Goal: Information Seeking & Learning: Learn about a topic

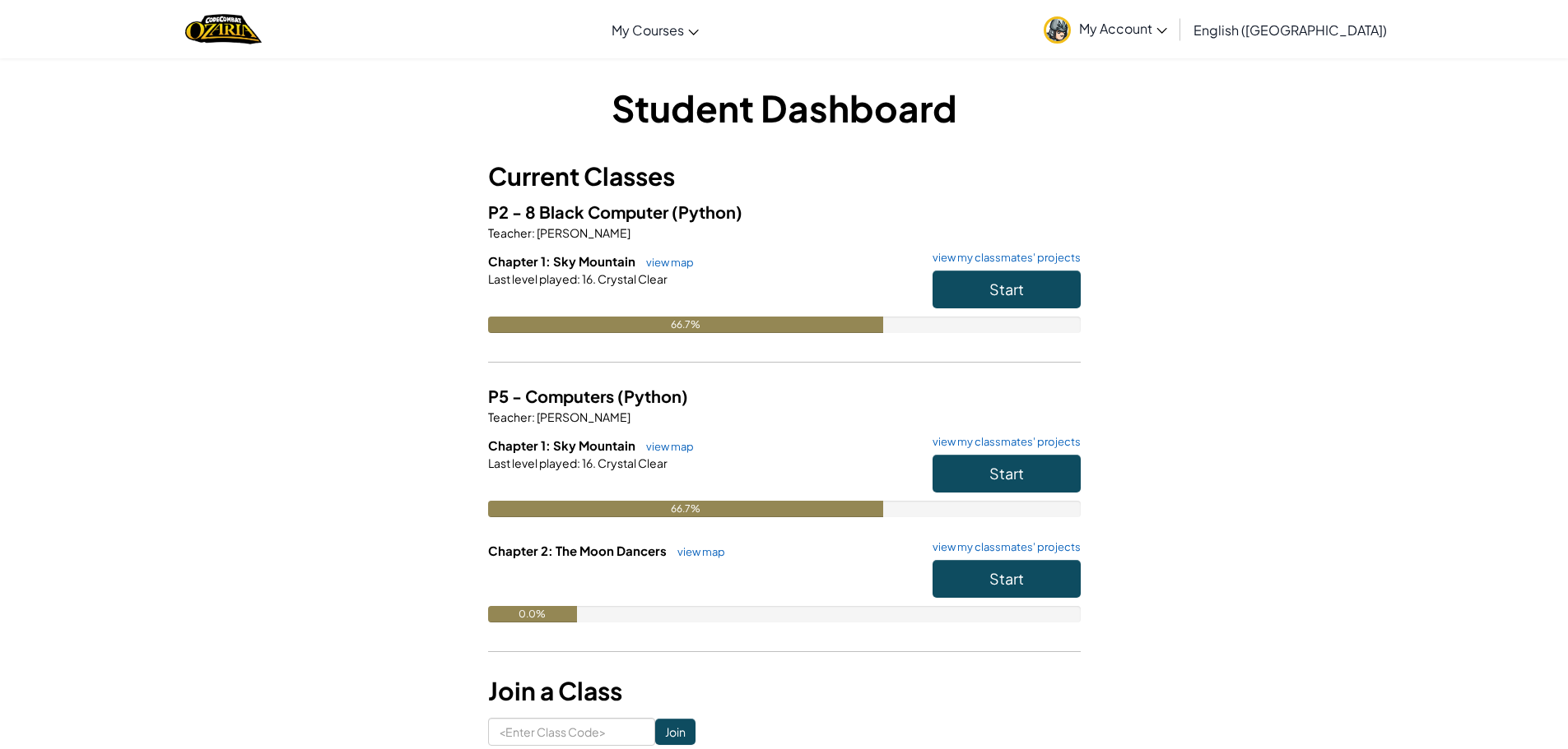
click at [1042, 309] on div "Start" at bounding box center [998, 294] width 165 height 46
click at [1036, 294] on button "Start" at bounding box center [1006, 290] width 148 height 38
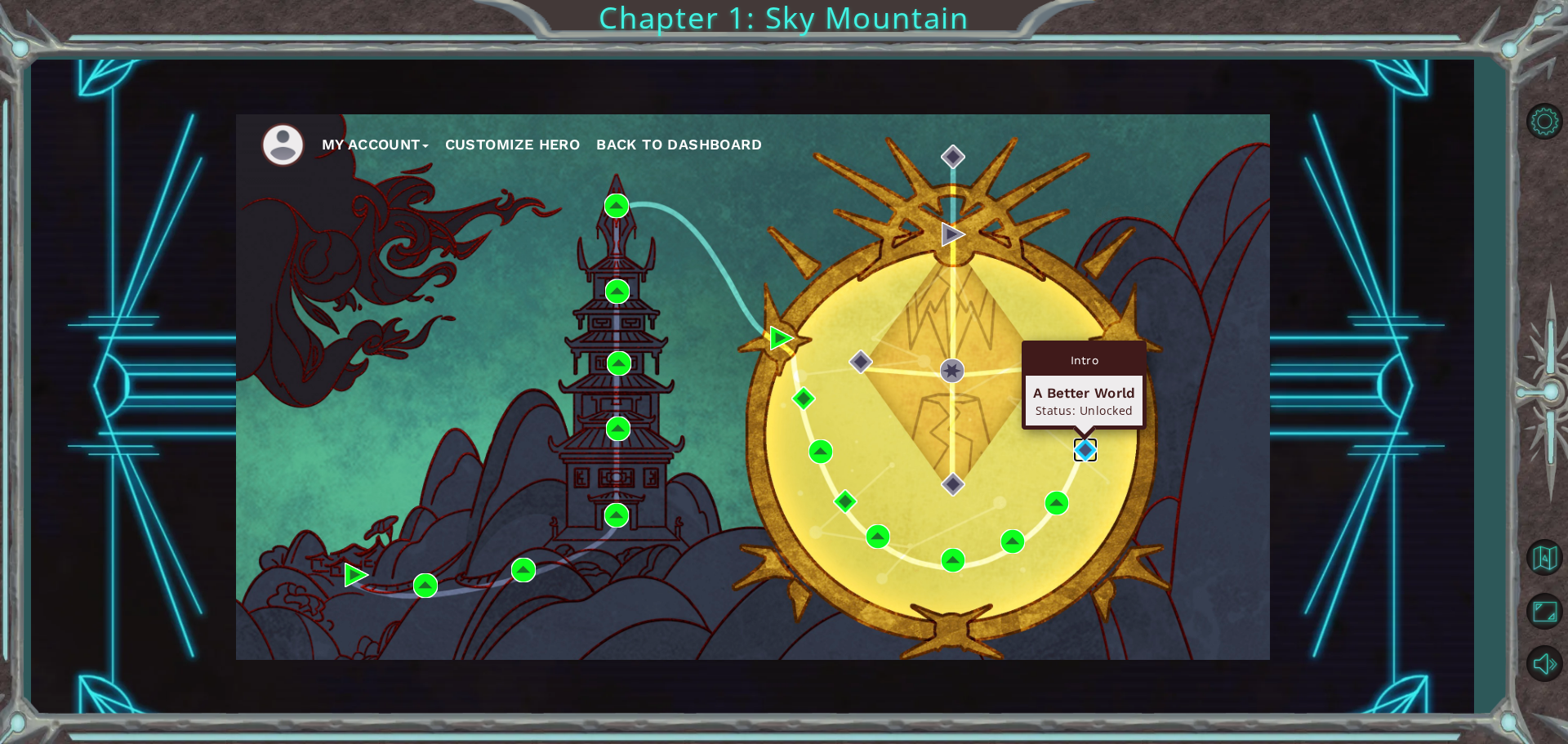
click at [1083, 452] on img at bounding box center [1085, 450] width 25 height 25
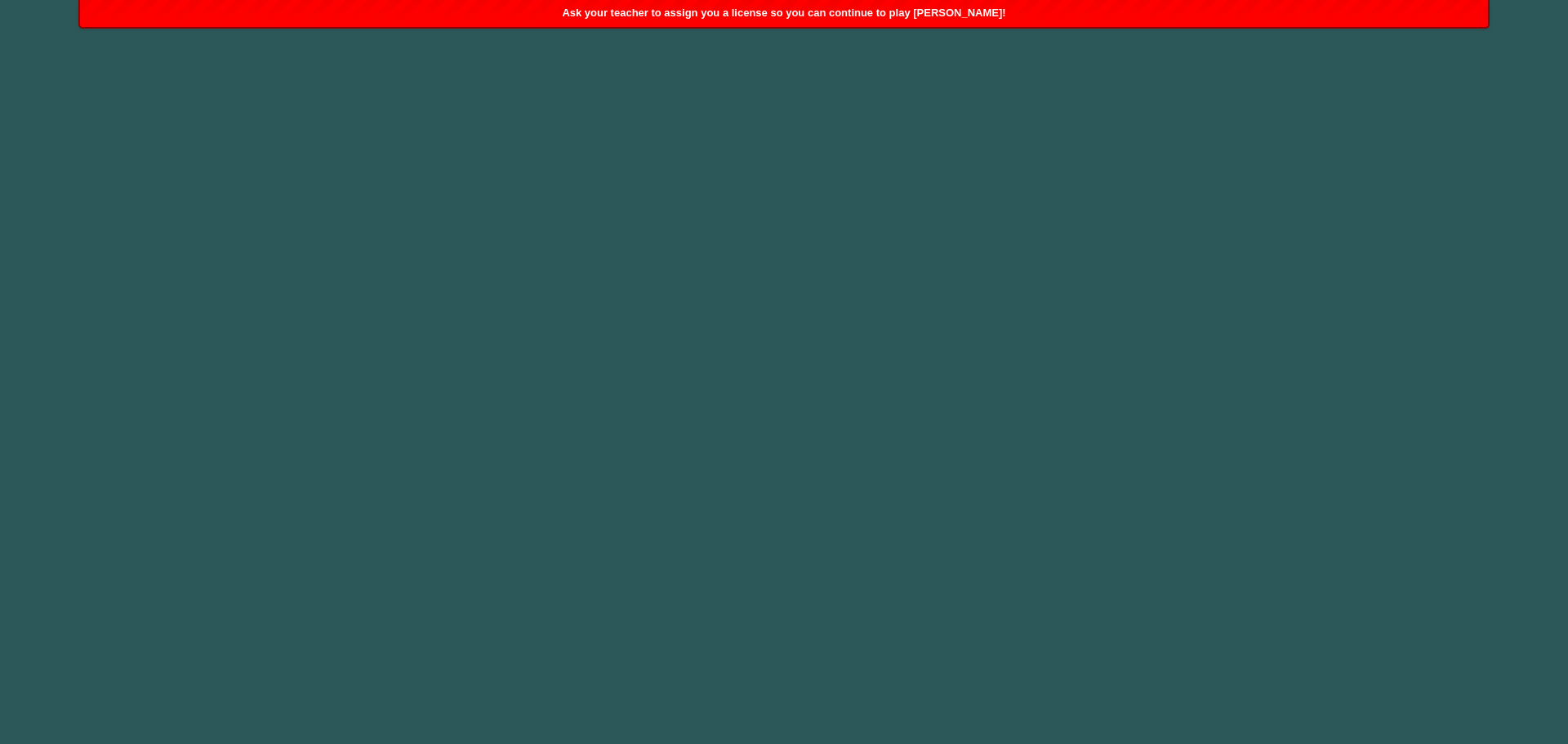
click at [370, 12] on div "Ask your teacher to assign you a license so you can continue to play Ozaria!" at bounding box center [784, 13] width 1408 height 27
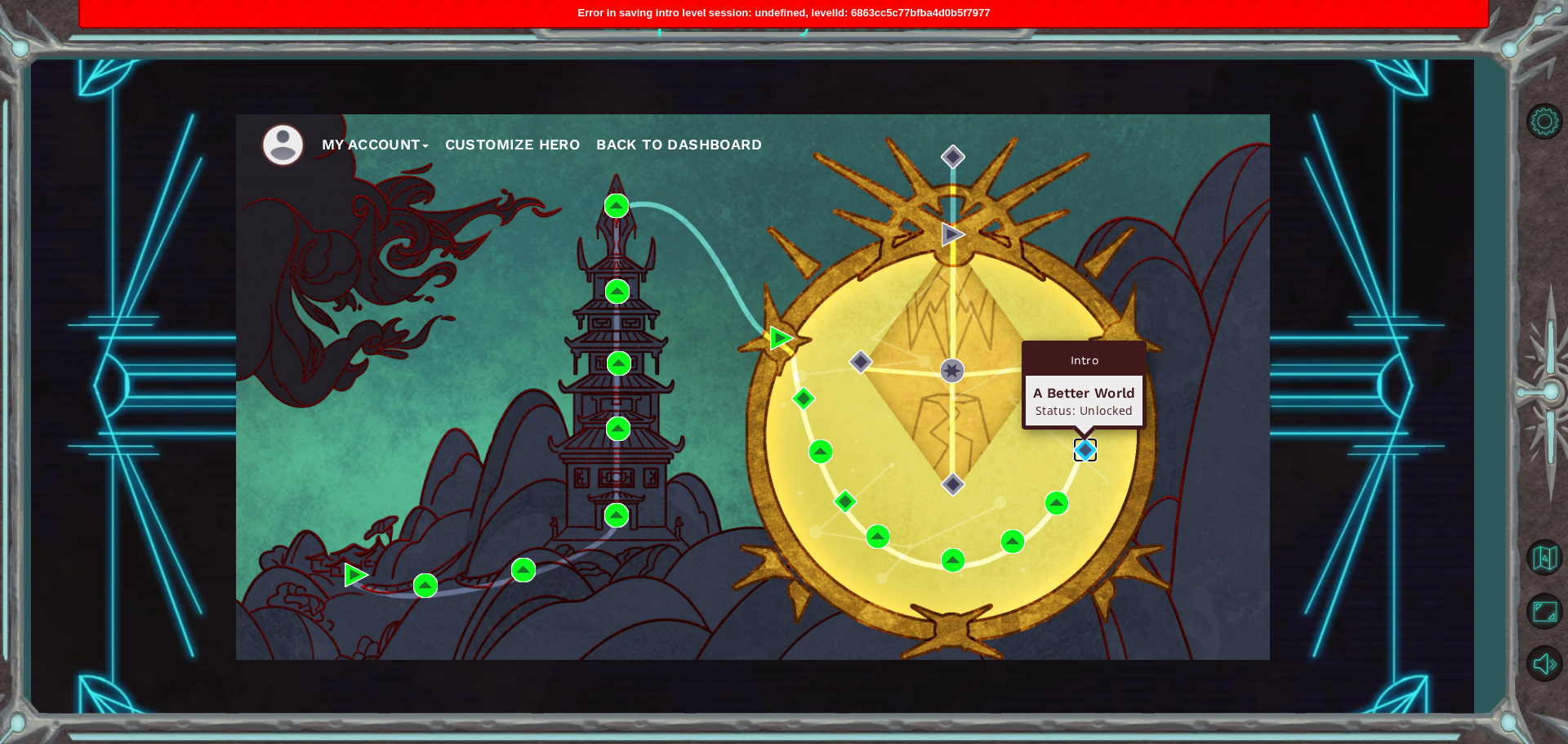
click at [1084, 452] on img at bounding box center [1085, 450] width 25 height 25
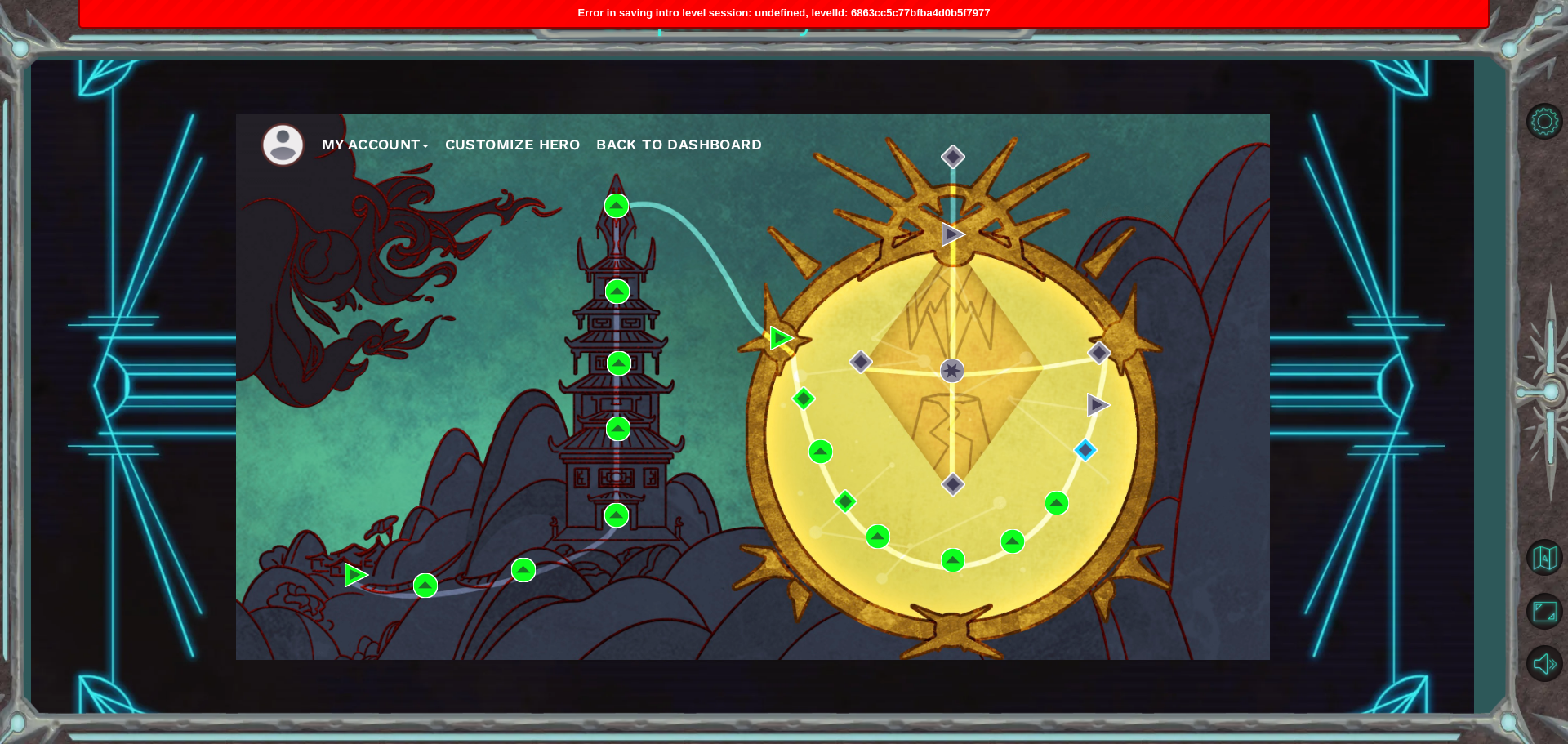
click at [1057, 489] on div "My Account Customize Hero Back to Dashboard" at bounding box center [753, 388] width 1034 height 546
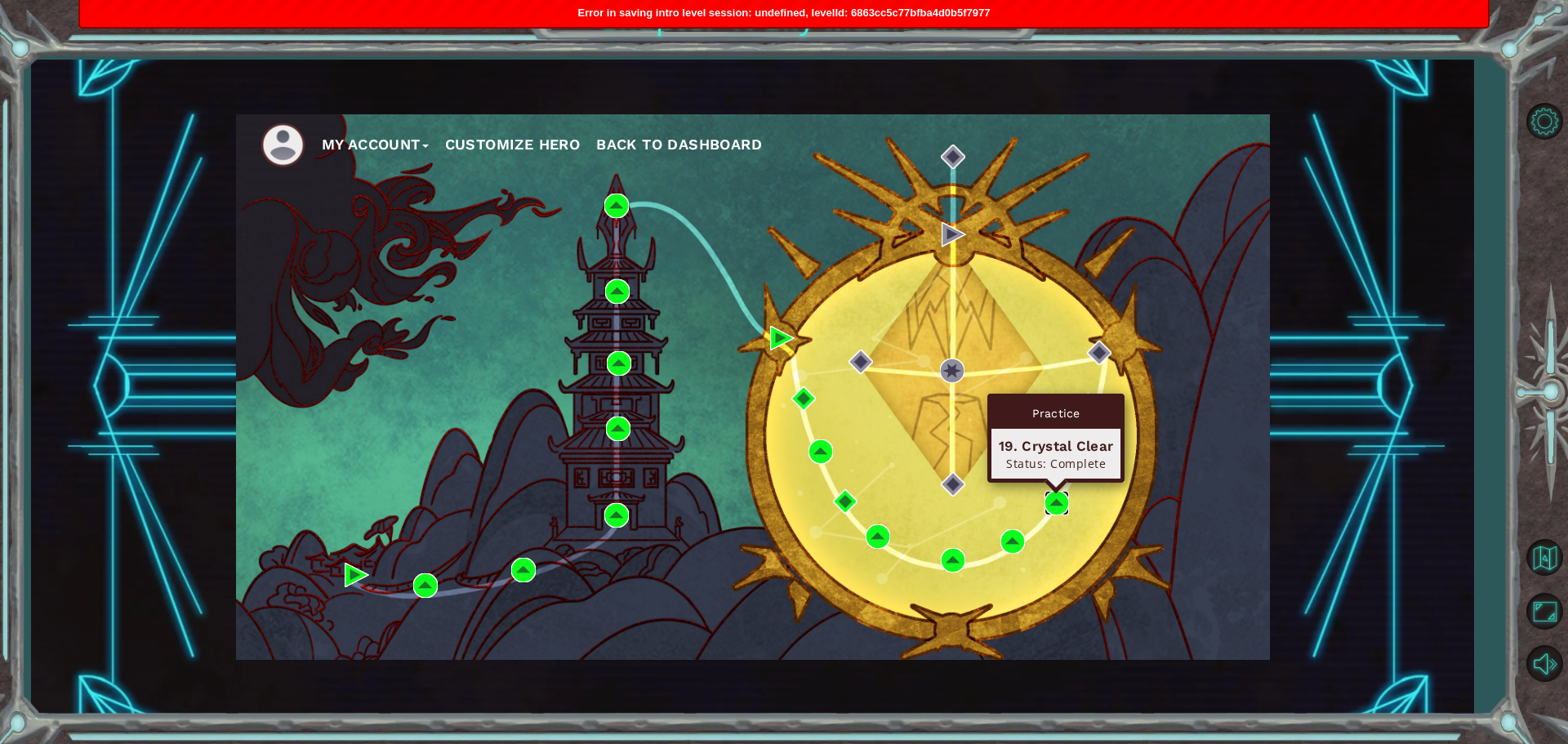
click at [1053, 499] on img at bounding box center [1057, 504] width 25 height 25
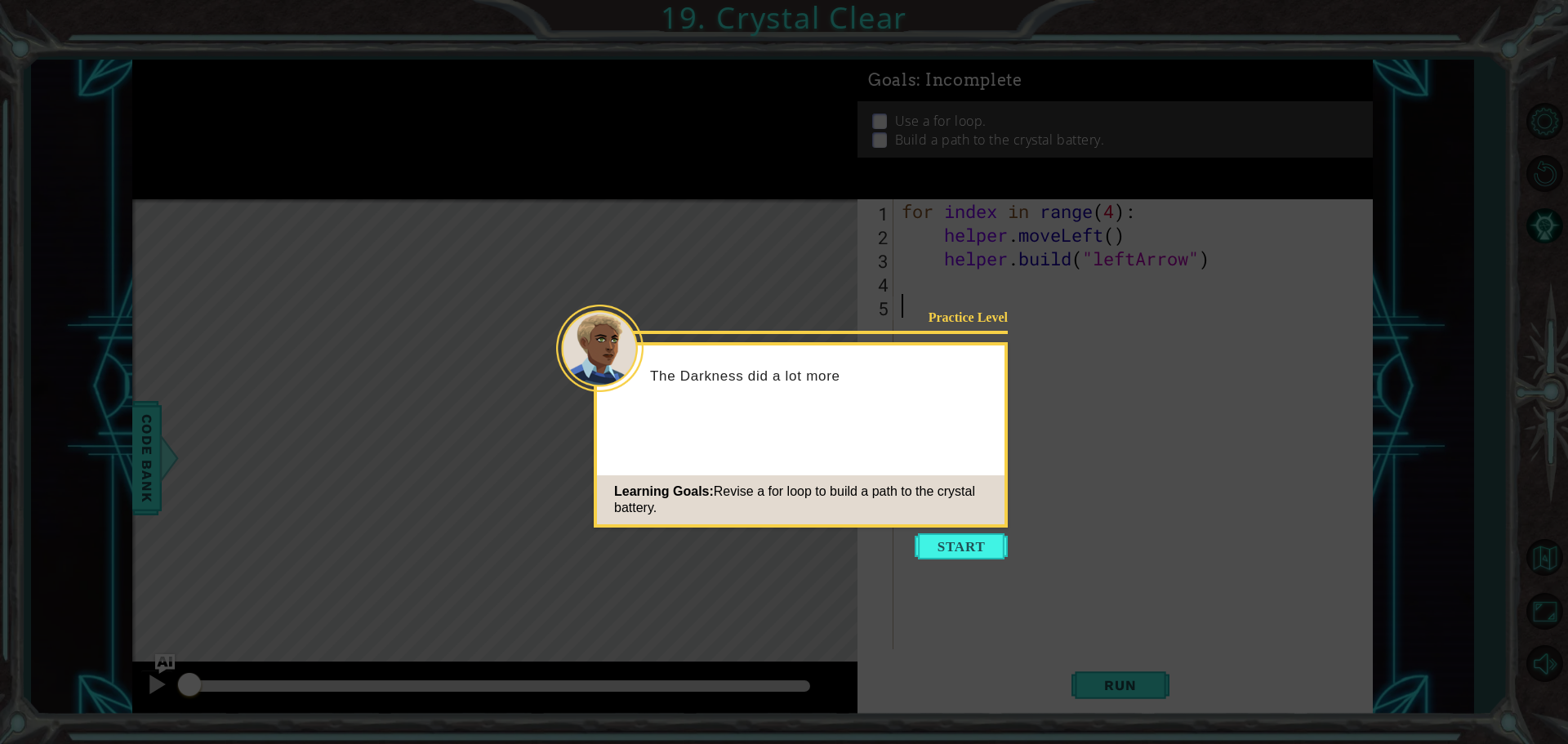
click at [968, 538] on button "Start" at bounding box center [961, 547] width 93 height 26
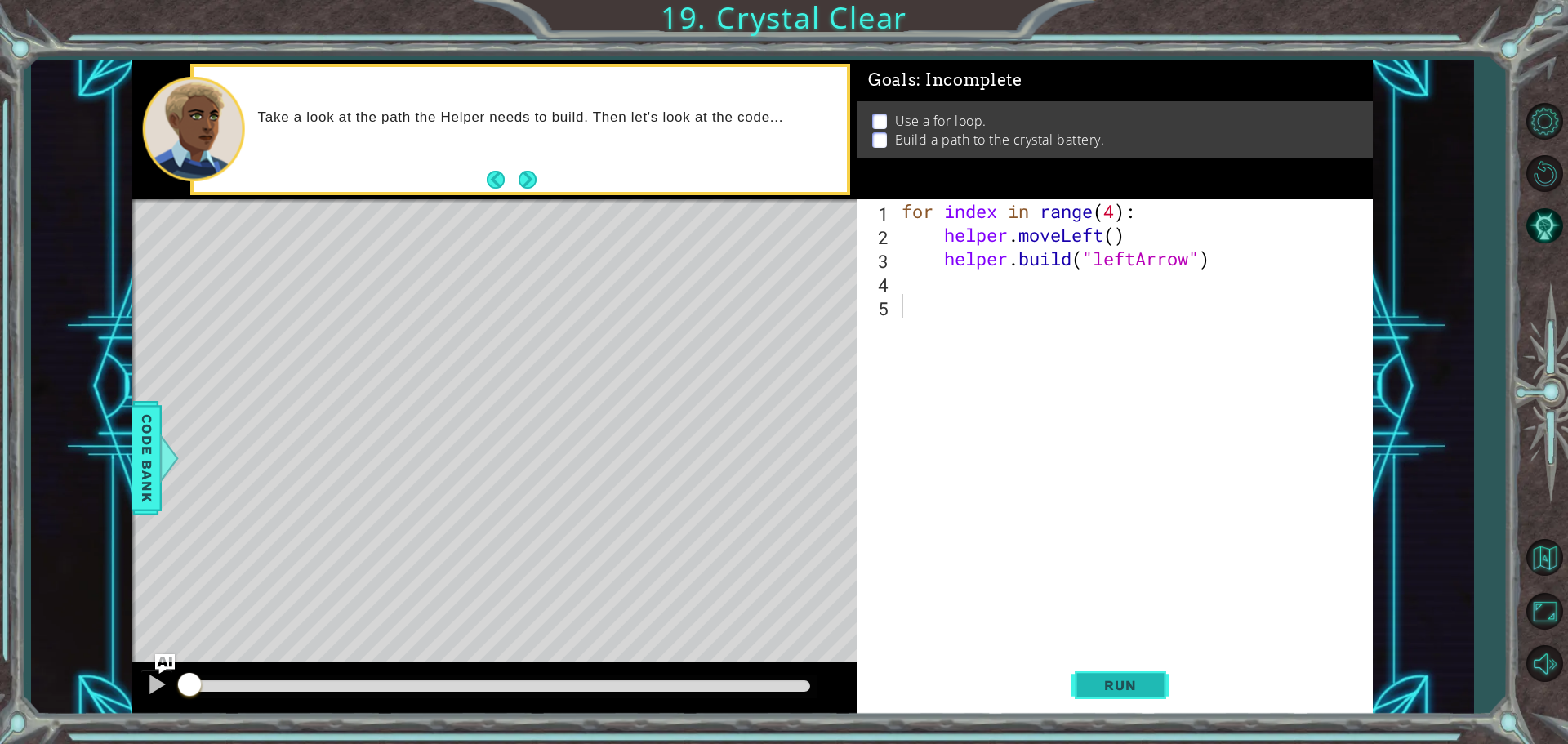
click at [1110, 672] on button "Run" at bounding box center [1120, 685] width 98 height 52
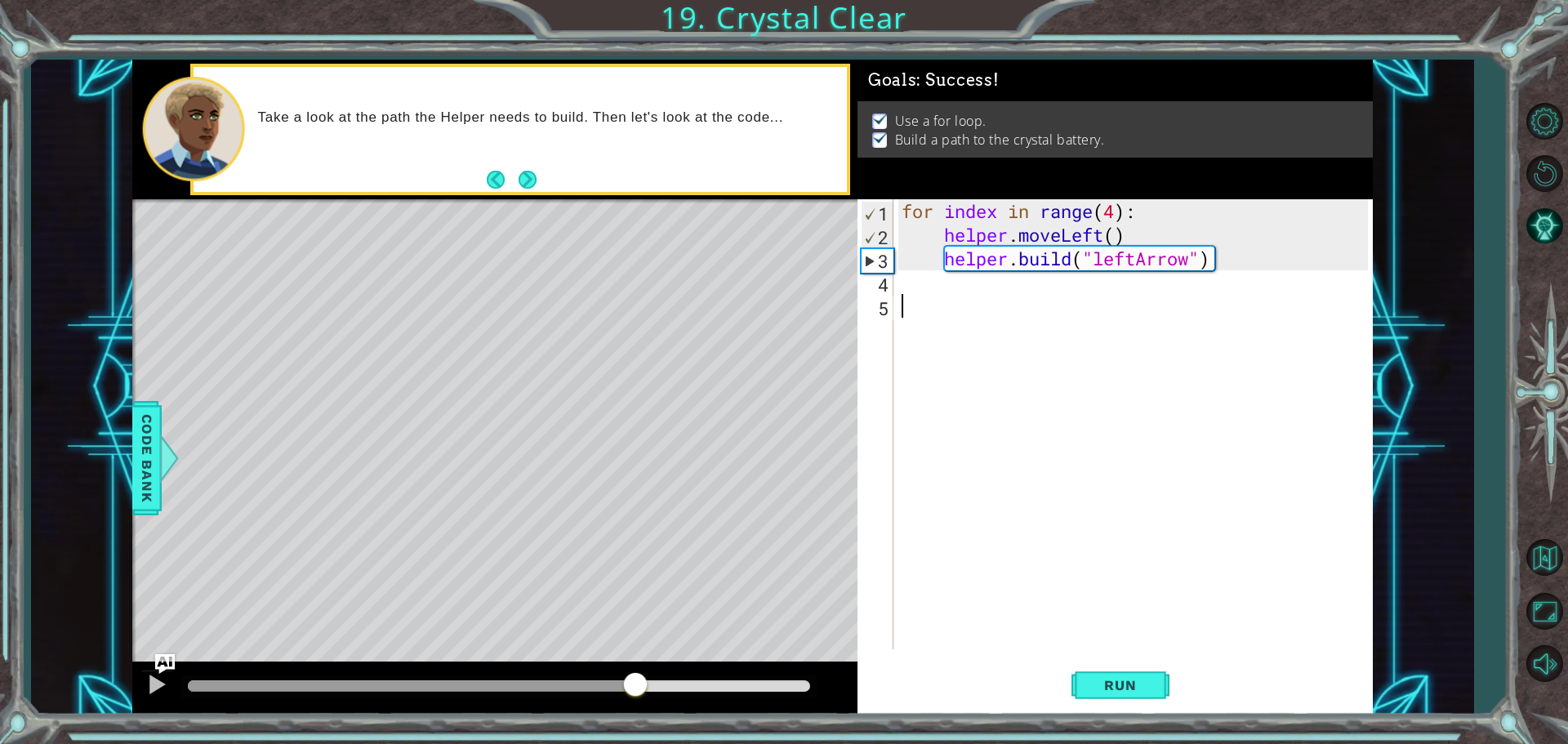
click at [636, 689] on div at bounding box center [499, 687] width 623 height 11
click at [706, 688] on div at bounding box center [499, 687] width 623 height 11
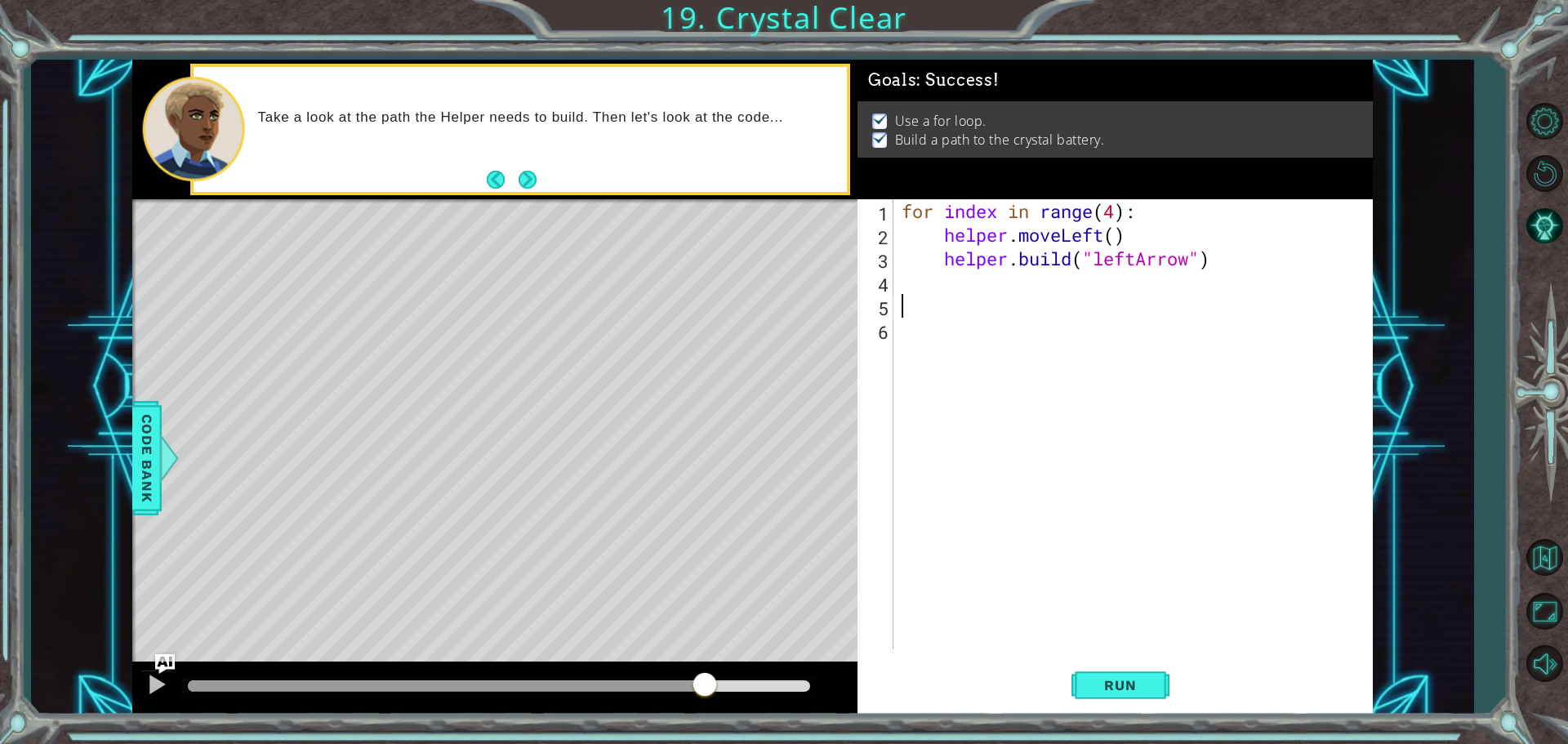
click at [731, 582] on div "Level Map" at bounding box center [509, 440] width 754 height 482
click at [724, 688] on div at bounding box center [499, 687] width 623 height 11
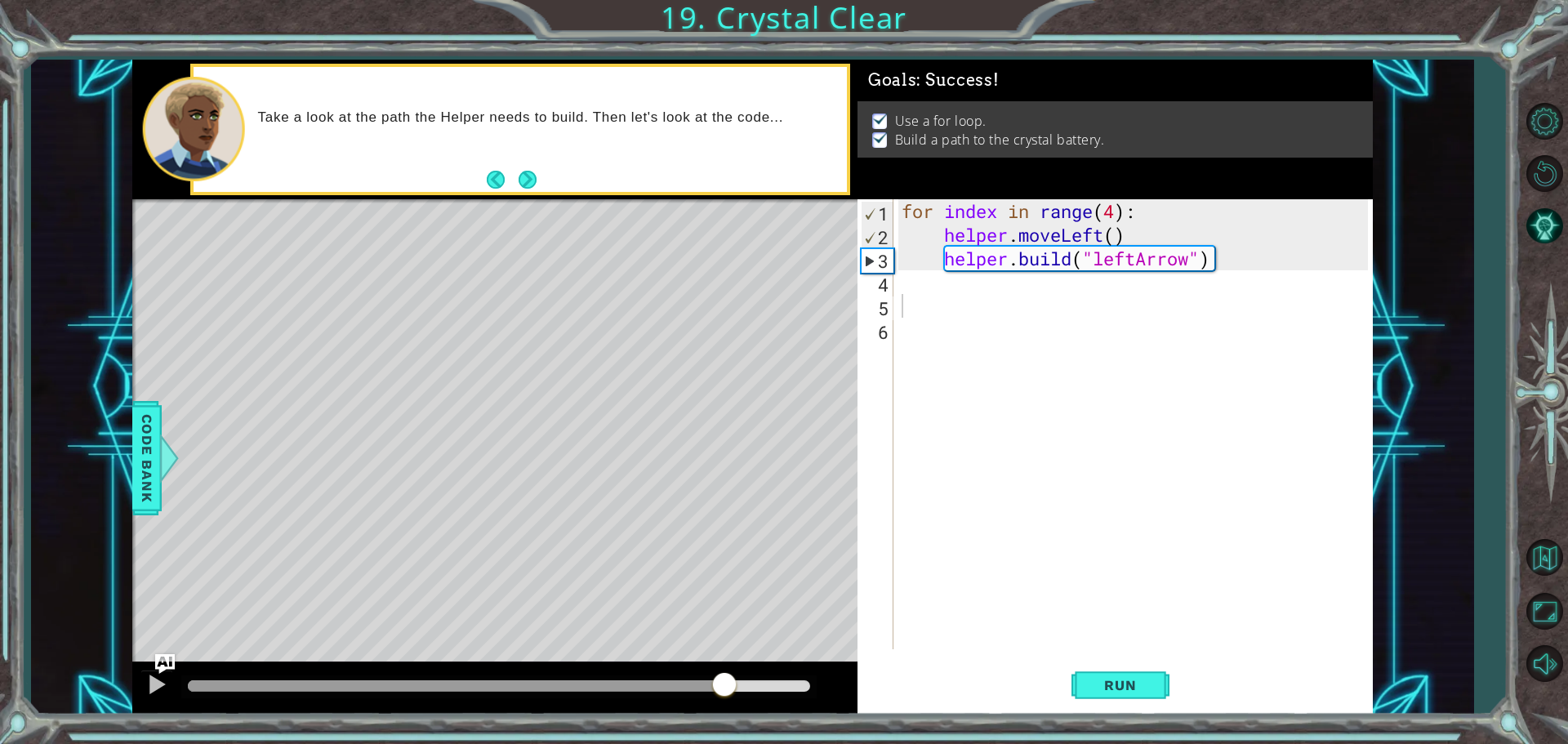
click at [782, 695] on div at bounding box center [499, 688] width 636 height 23
click at [809, 694] on div at bounding box center [499, 688] width 636 height 23
click at [800, 690] on div at bounding box center [499, 687] width 623 height 11
drag, startPoint x: 803, startPoint y: 689, endPoint x: 818, endPoint y: 692, distance: 15.3
click at [818, 692] on div at bounding box center [494, 689] width 725 height 52
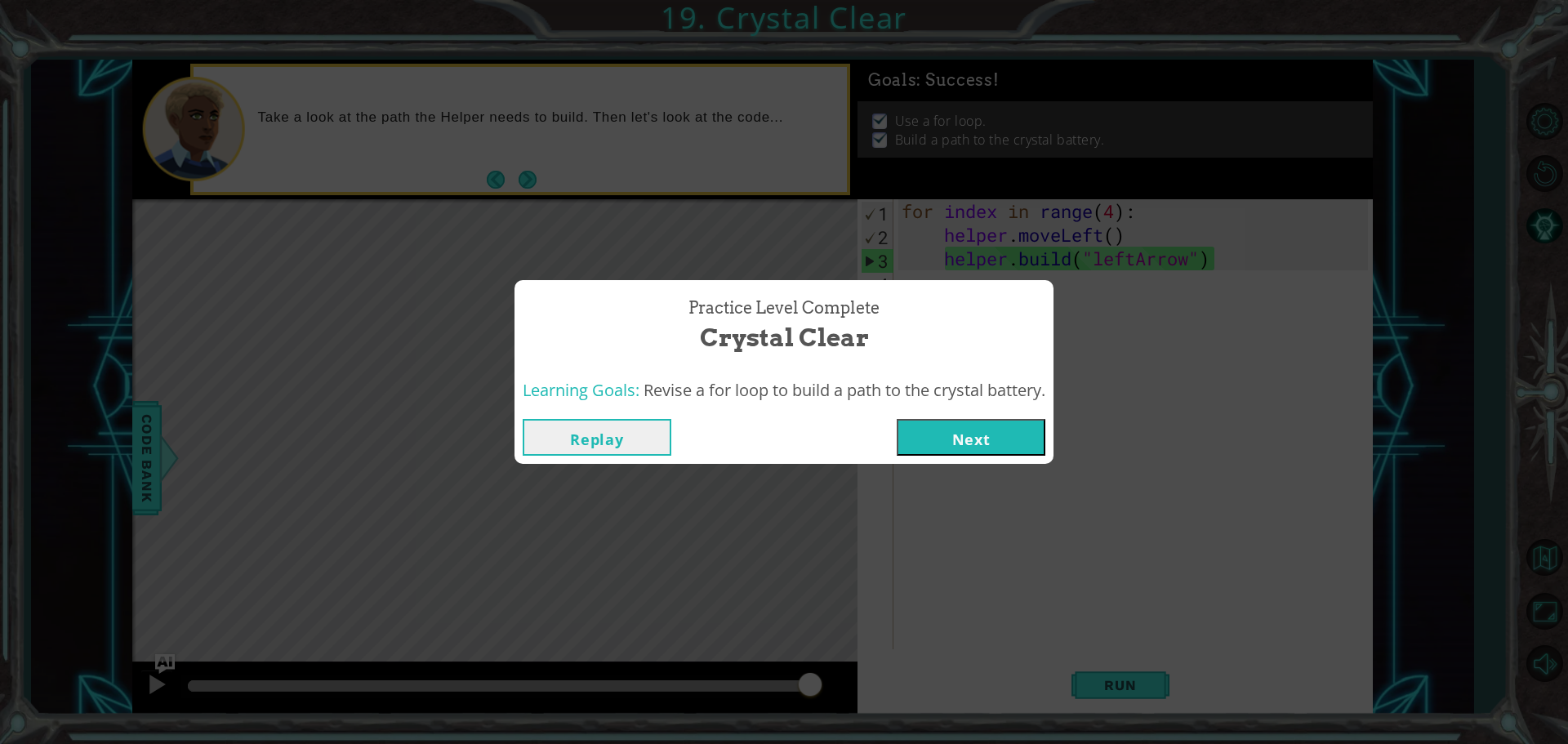
click at [1030, 454] on button "Next" at bounding box center [971, 437] width 149 height 37
